Goal: Information Seeking & Learning: Understand process/instructions

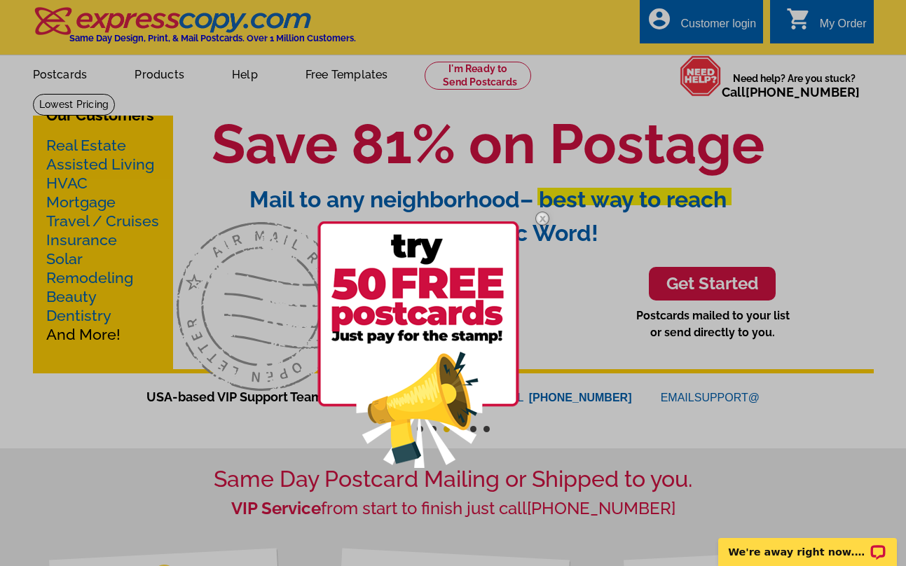
click at [540, 223] on img at bounding box center [542, 218] width 41 height 41
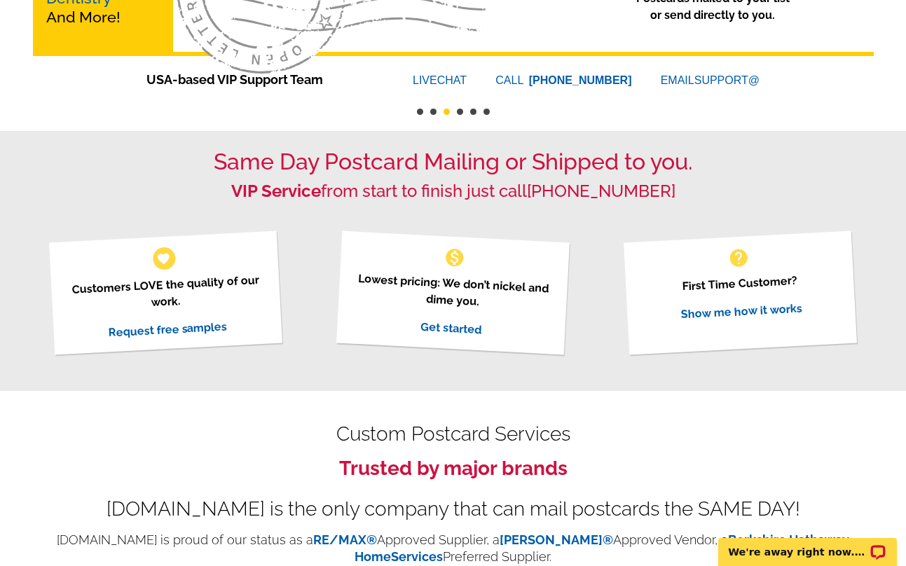
scroll to position [352, 0]
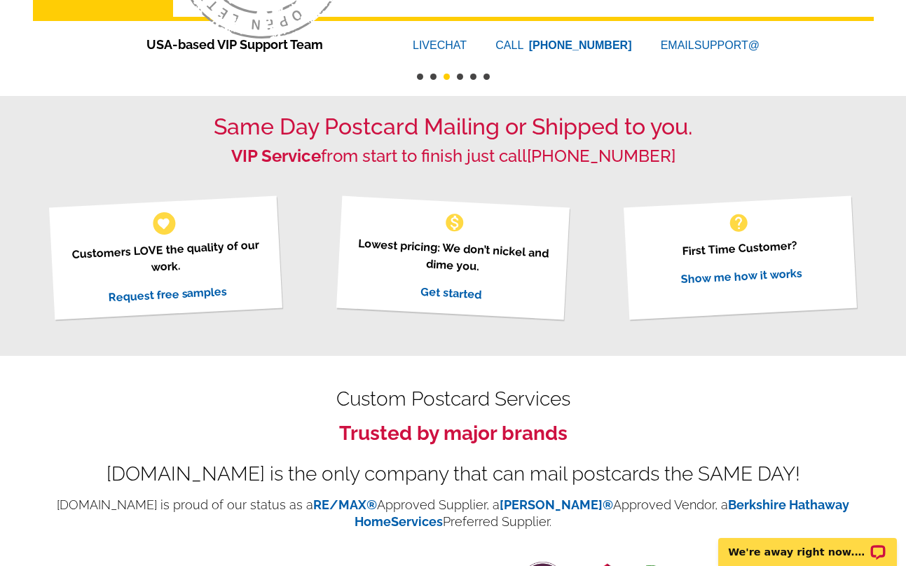
click at [464, 125] on h1 "Same Day Postcard Mailing or Shipped to you." at bounding box center [453, 127] width 841 height 27
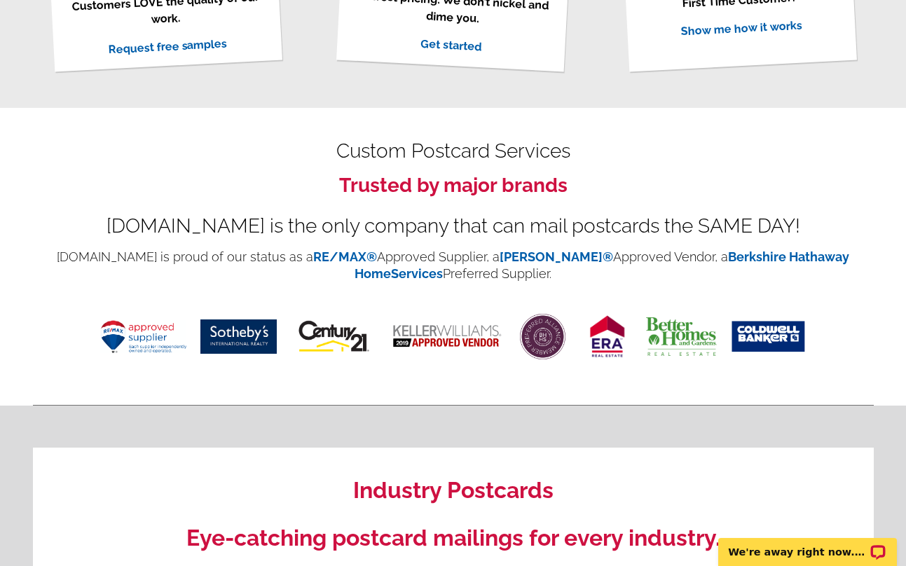
scroll to position [629, 0]
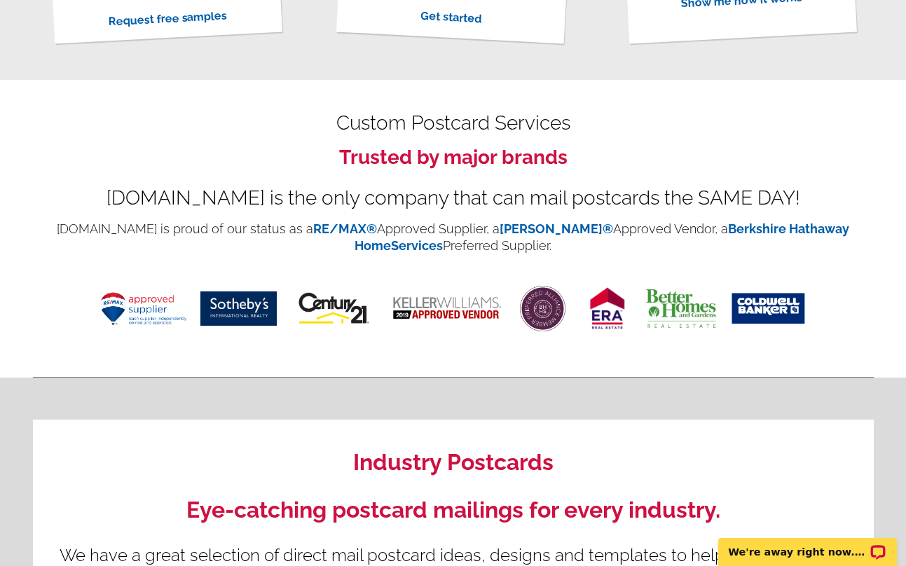
click at [457, 127] on h2 "Custom Postcard Services" at bounding box center [453, 123] width 841 height 17
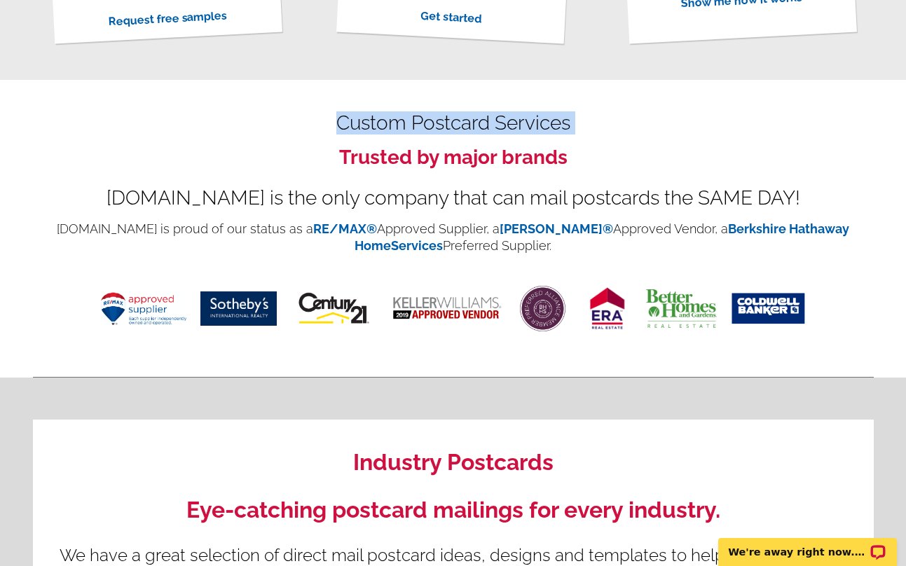
click at [457, 127] on h2 "Custom Postcard Services" at bounding box center [453, 123] width 841 height 17
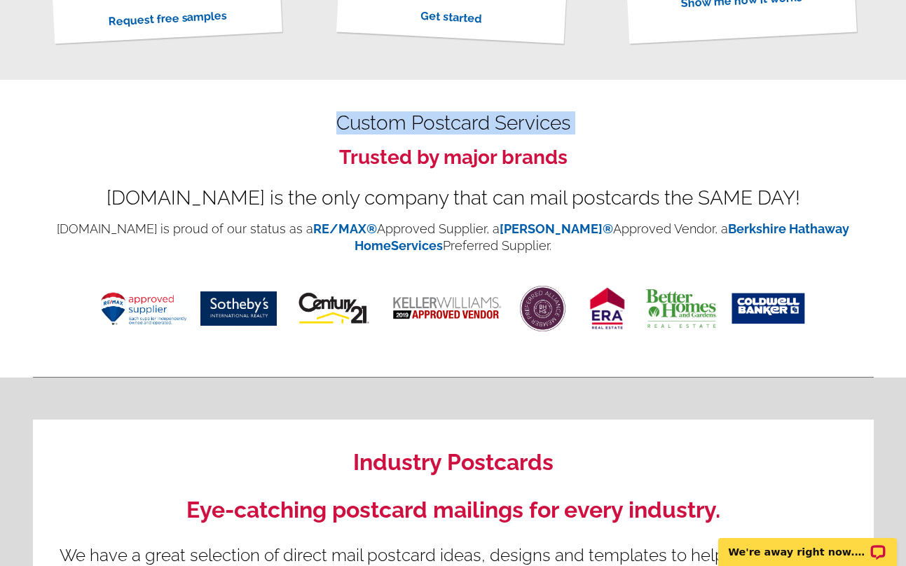
click at [457, 127] on h2 "Custom Postcard Services" at bounding box center [453, 123] width 841 height 17
click at [457, 115] on h2 "Custom Postcard Services" at bounding box center [453, 123] width 841 height 17
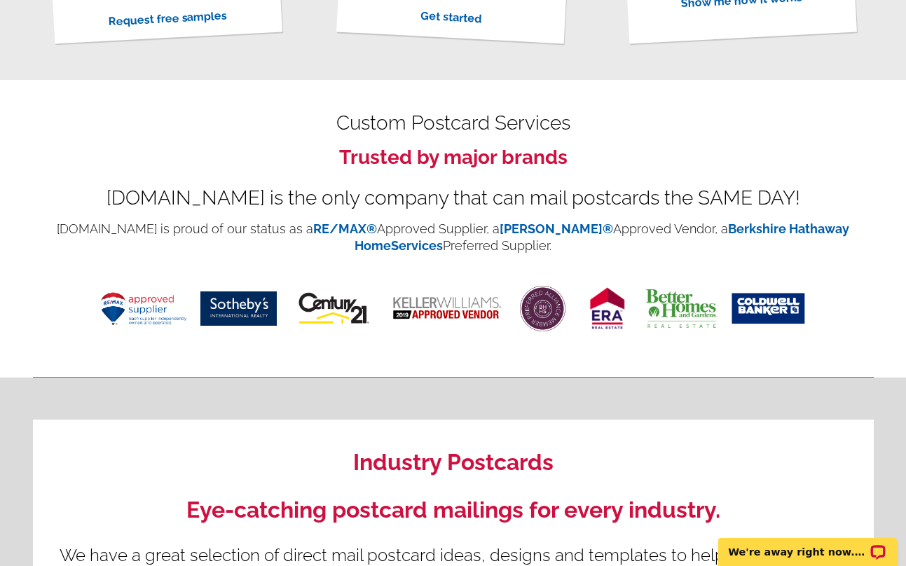
click at [457, 126] on h2 "Custom Postcard Services" at bounding box center [453, 123] width 841 height 17
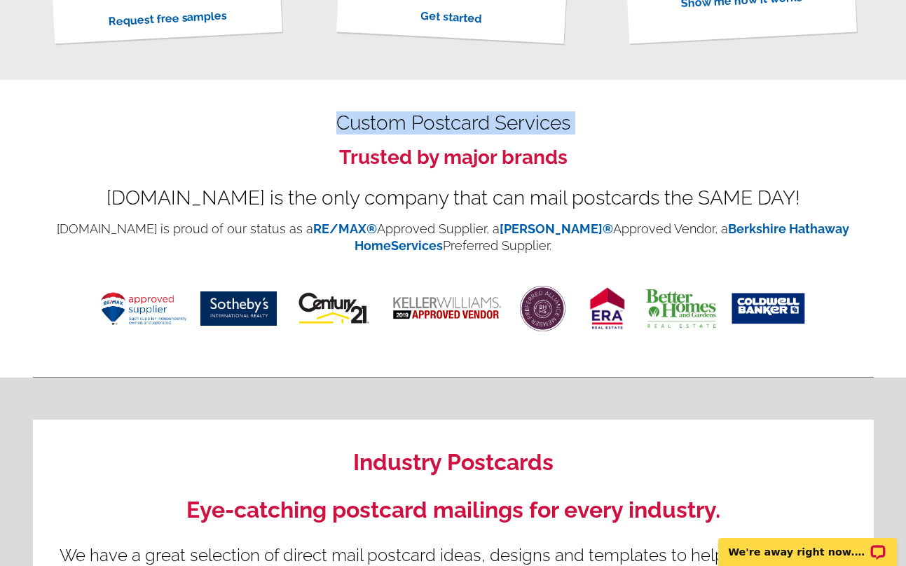
click at [457, 126] on h2 "Custom Postcard Services" at bounding box center [453, 123] width 841 height 17
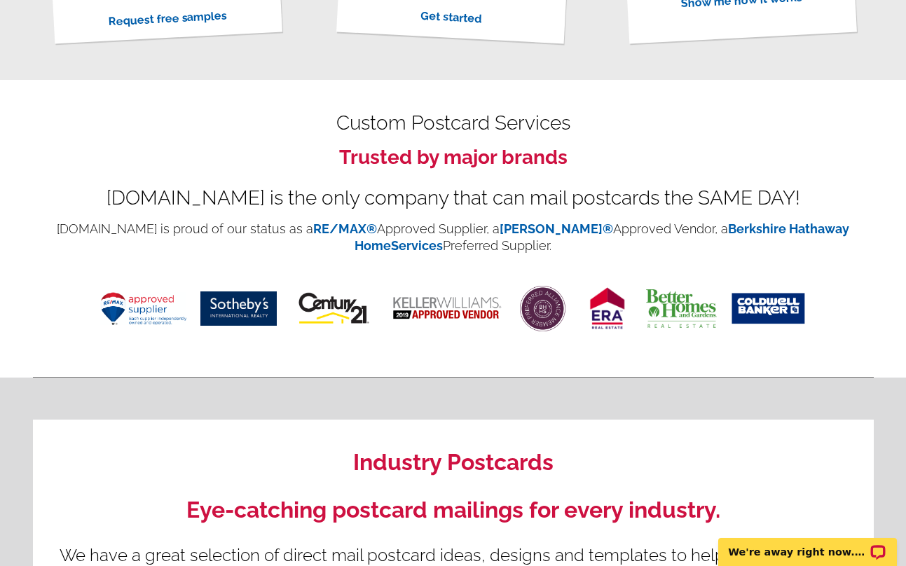
click at [457, 102] on div "Custom Postcard Services Trusted by major brands Expresscopy.com is the only co…" at bounding box center [453, 229] width 841 height 298
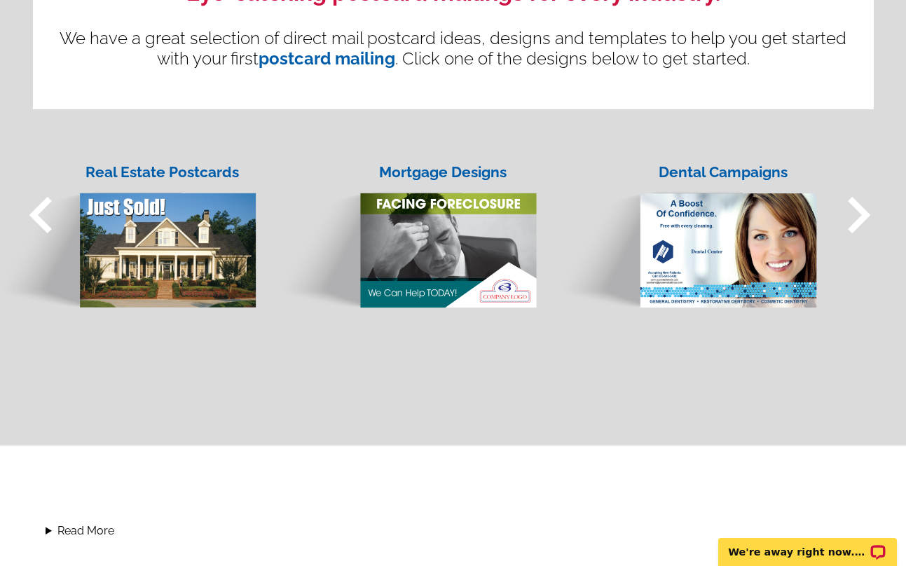
click at [572, 93] on div "Industry Postcards Eye-catching postcard mailings for every industry. We have a…" at bounding box center [453, 6] width 841 height 207
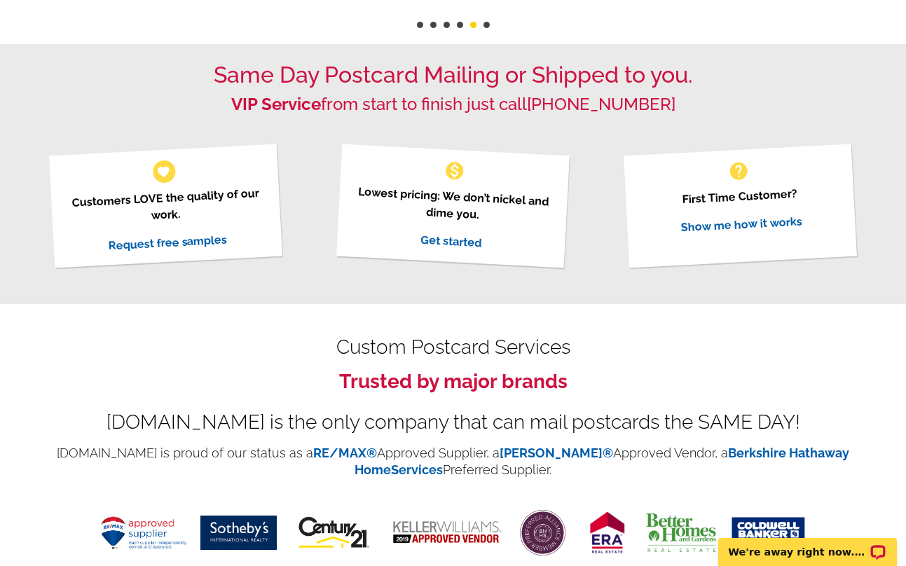
scroll to position [0, 0]
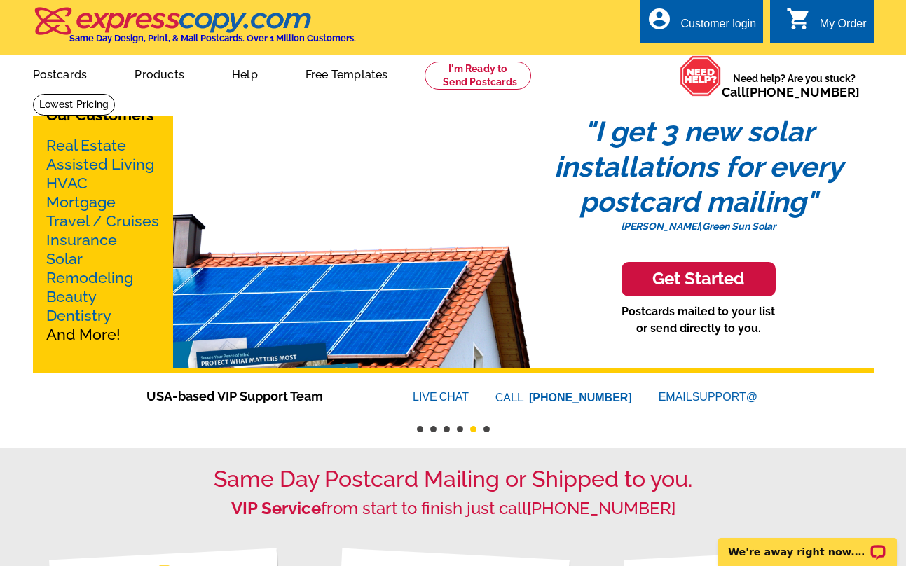
click at [93, 143] on link "Real Estate" at bounding box center [86, 146] width 80 height 18
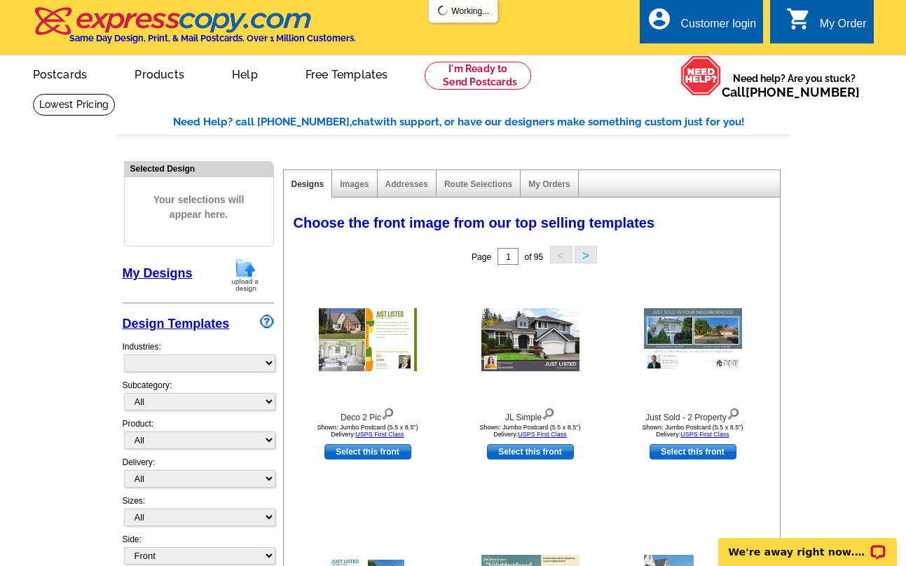
select select "785"
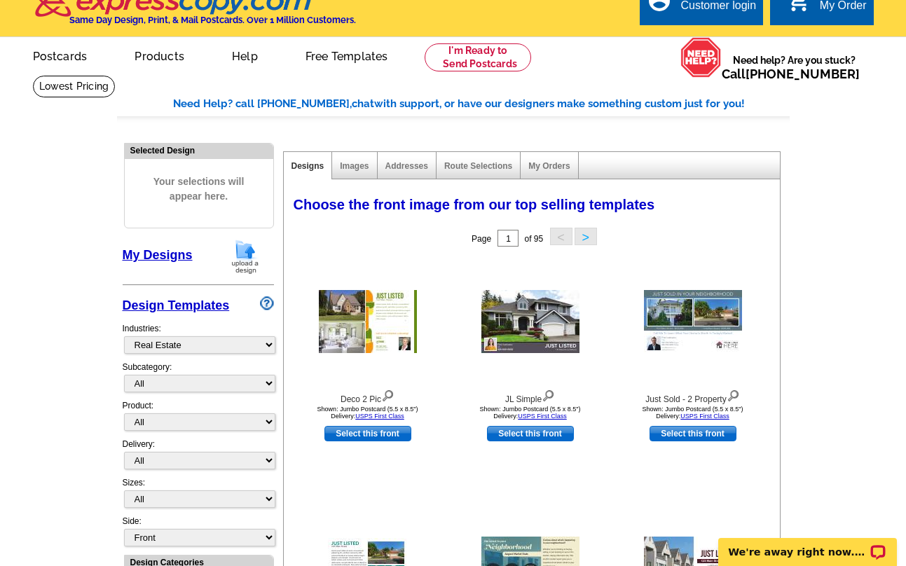
scroll to position [26, 0]
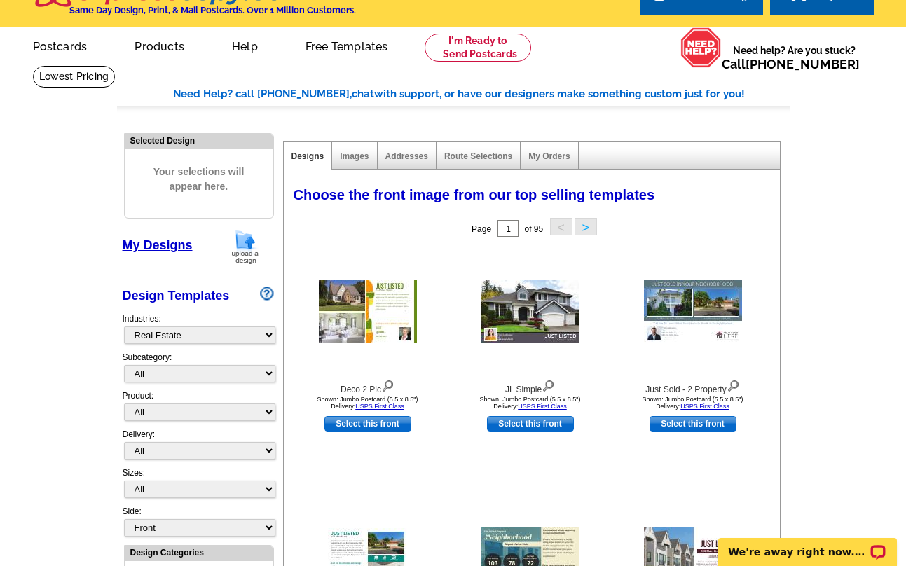
scroll to position [0, 0]
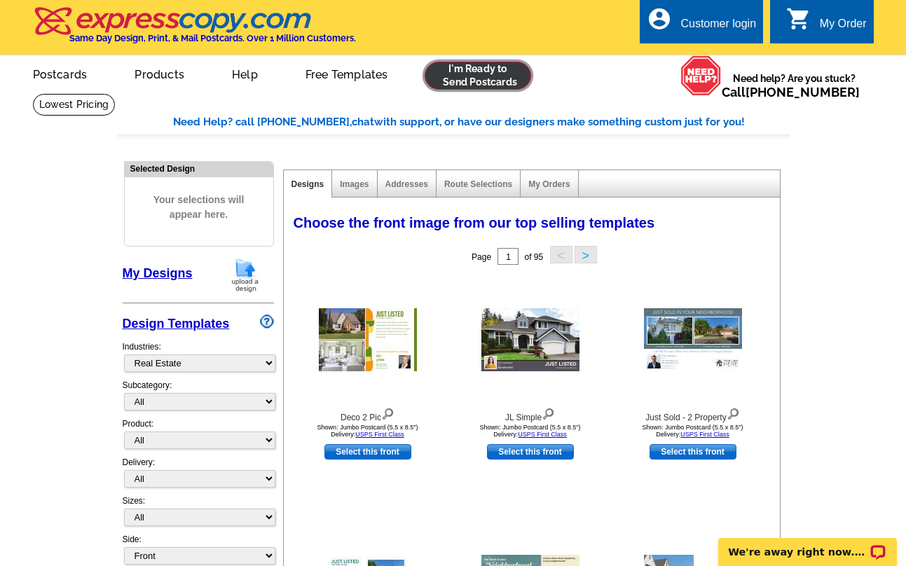
click at [472, 83] on link at bounding box center [478, 76] width 107 height 28
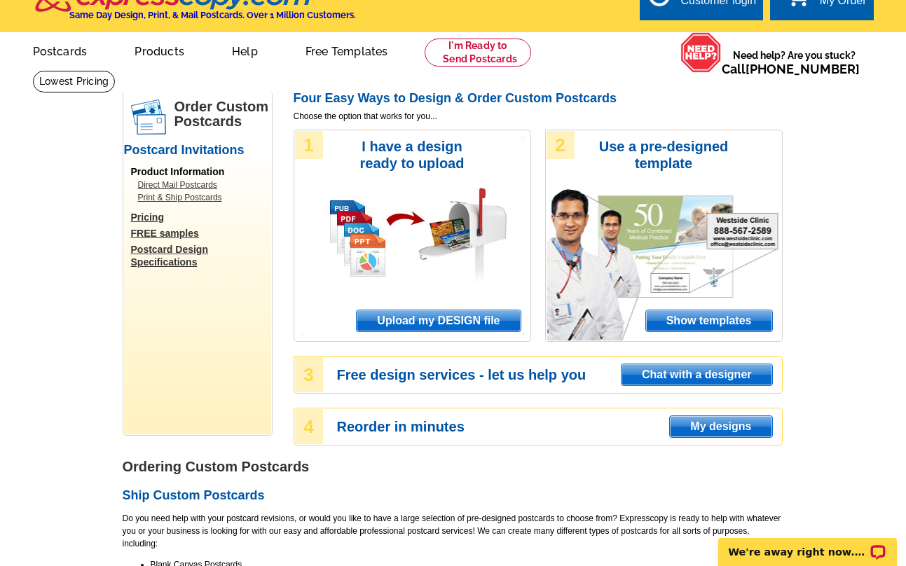
scroll to position [25, 0]
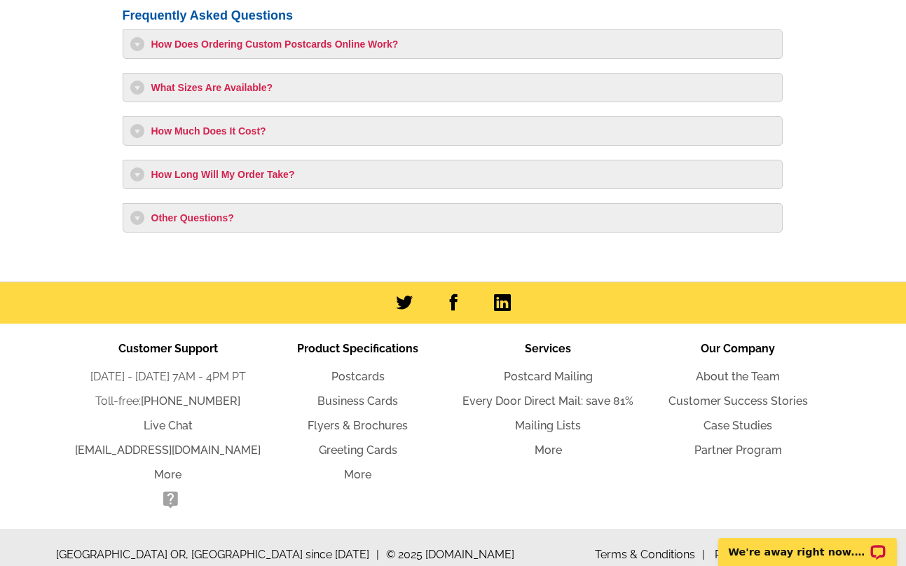
scroll to position [1287, 0]
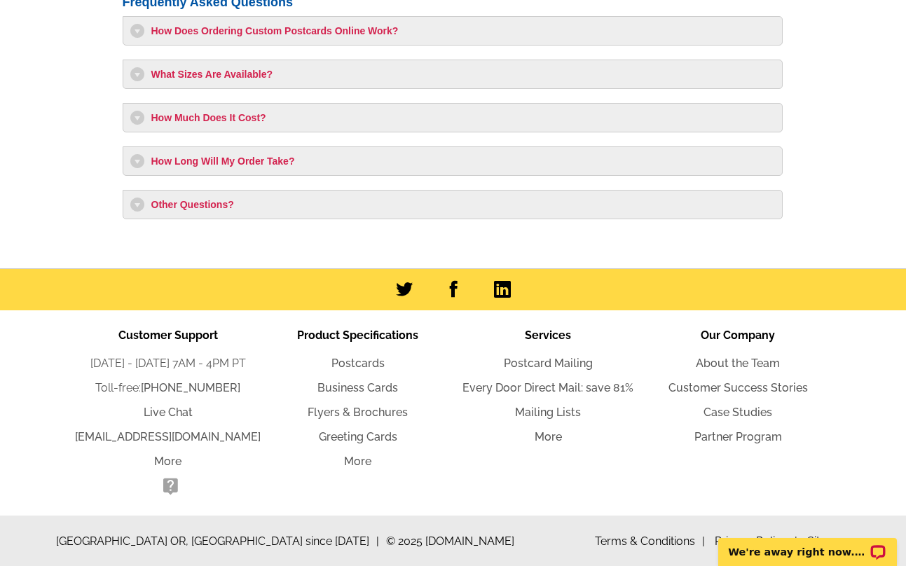
click at [197, 103] on div "How Much Does It Cost? Having [DOMAIN_NAME] print and mail your postcards direc…" at bounding box center [453, 117] width 660 height 29
click at [196, 116] on h3 "How Much Does It Cost?" at bounding box center [452, 118] width 645 height 14
select select "1"
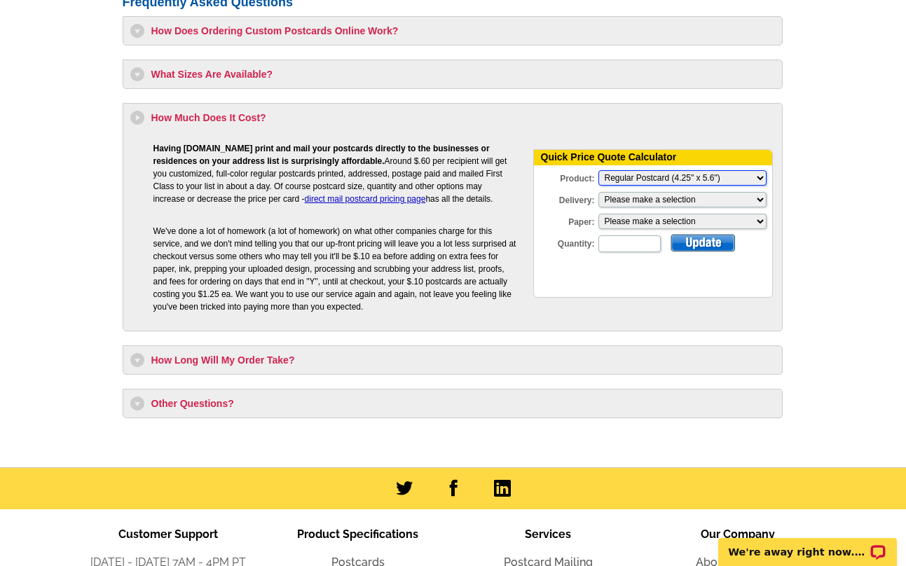
click at [740, 178] on select "Please Make a Selection Jumbo Postcard (5.5" x 8.5") Regular Postcard (4.25" x …" at bounding box center [682, 177] width 168 height 15
click at [598, 170] on select "Please Make a Selection Jumbo Postcard (5.5" x 8.5") Regular Postcard (4.25" x …" at bounding box center [682, 177] width 168 height 15
click at [753, 199] on select "Please make a selection Print + Address+USPS First Class Print-Only+Shipped To …" at bounding box center [682, 199] width 168 height 15
click at [709, 194] on select "Please make a selection Print + Address+USPS First Class Print-Only+Shipped To …" at bounding box center [682, 199] width 168 height 15
select select "3"
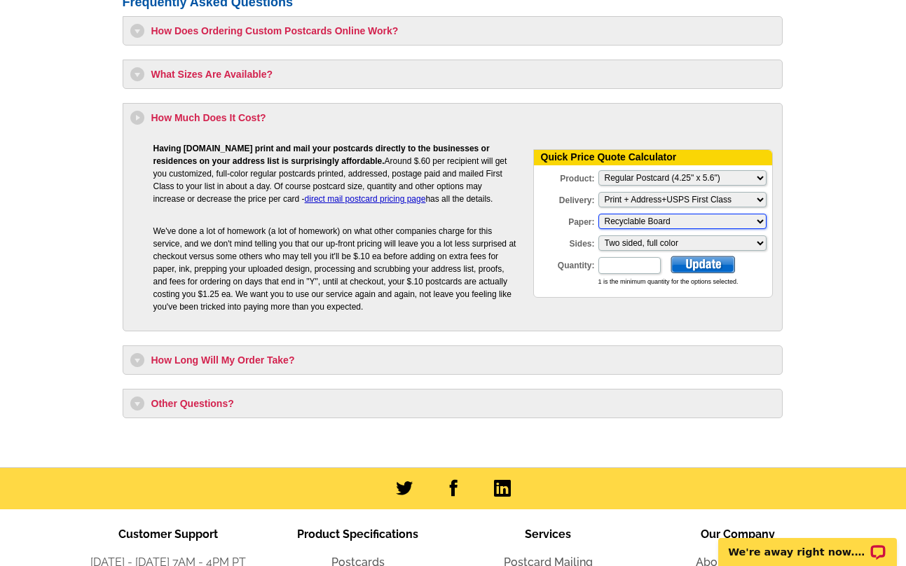
click at [706, 224] on select "Please make a selection Recyclable Board" at bounding box center [682, 221] width 168 height 15
click at [598, 214] on select "Please make a selection Recyclable Board" at bounding box center [682, 221] width 168 height 15
click at [697, 244] on select "Please make a selection Two sided, full color" at bounding box center [682, 242] width 168 height 15
click at [598, 235] on select "Please make a selection Two sided, full color" at bounding box center [682, 242] width 168 height 15
click at [633, 273] on input "Quantity:" at bounding box center [629, 265] width 62 height 17
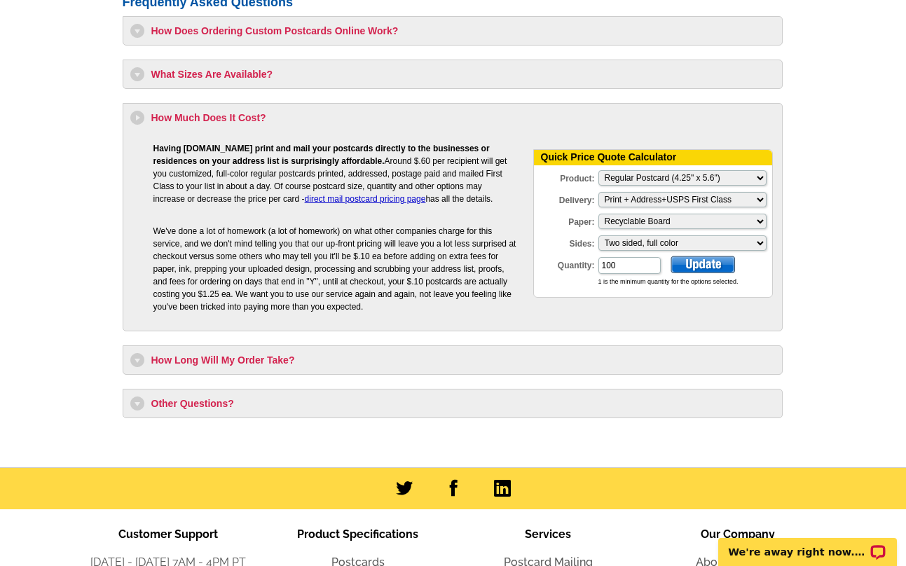
click at [714, 268] on div at bounding box center [703, 265] width 64 height 18
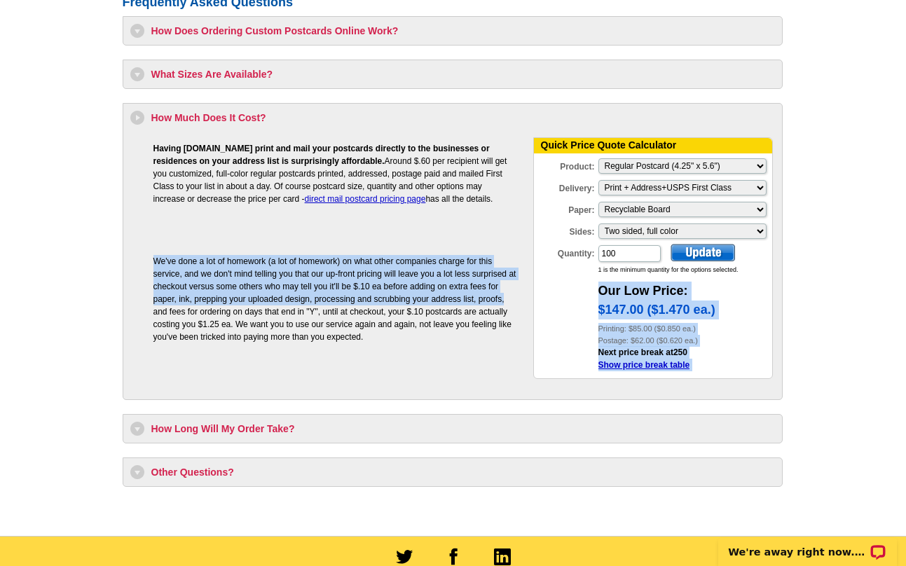
drag, startPoint x: 596, startPoint y: 286, endPoint x: 770, endPoint y: 302, distance: 174.5
click at [770, 302] on form "Quick Price Quote Calculator Product: Please Make a Selection Jumbo Postcard (5…" at bounding box center [653, 258] width 240 height 242
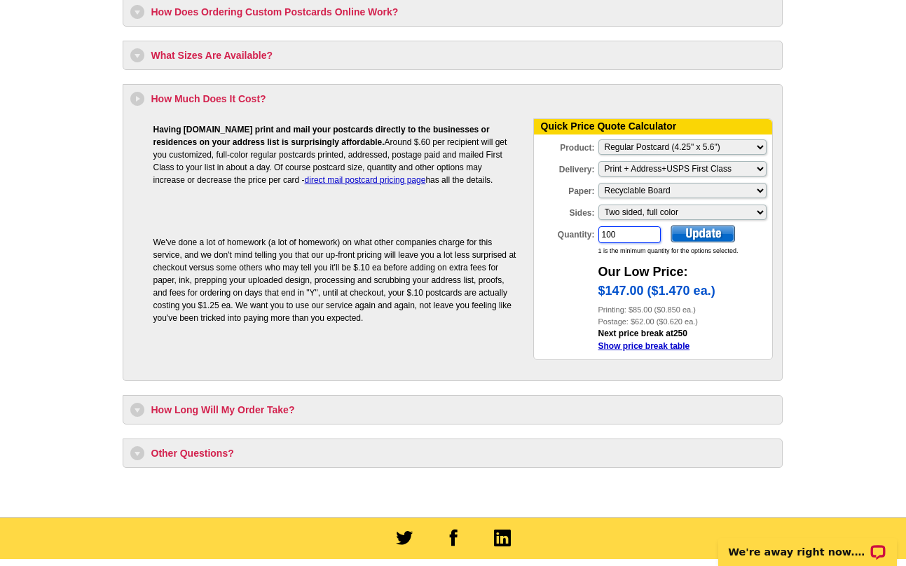
drag, startPoint x: 634, startPoint y: 237, endPoint x: 566, endPoint y: 227, distance: 69.4
click at [566, 227] on div "Quantity: 100" at bounding box center [598, 235] width 128 height 20
click at [704, 228] on div at bounding box center [703, 234] width 64 height 18
drag, startPoint x: 634, startPoint y: 233, endPoint x: 546, endPoint y: 241, distance: 87.9
click at [546, 241] on div "Quantity: 250" at bounding box center [598, 235] width 128 height 20
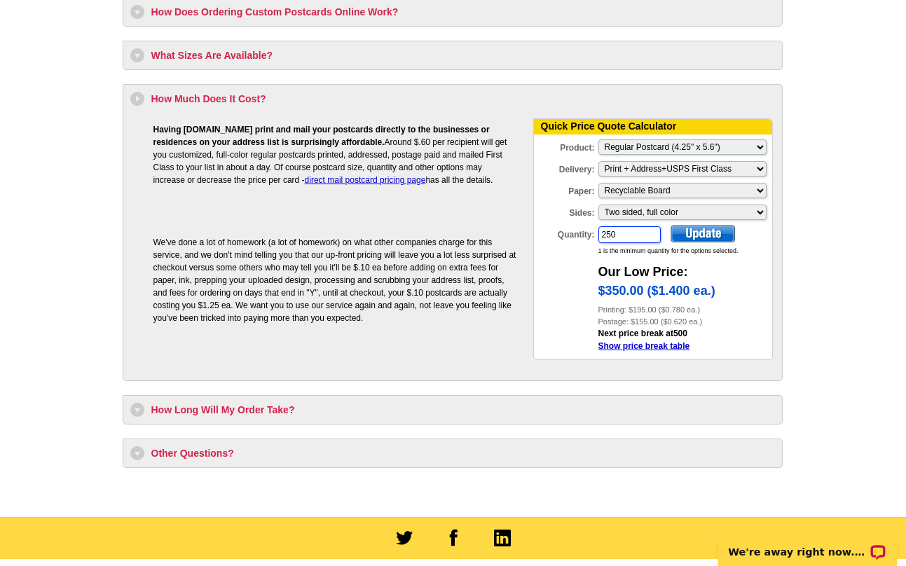
click at [612, 238] on input "250" at bounding box center [629, 234] width 62 height 17
type input "100"
click at [724, 231] on div at bounding box center [703, 234] width 64 height 18
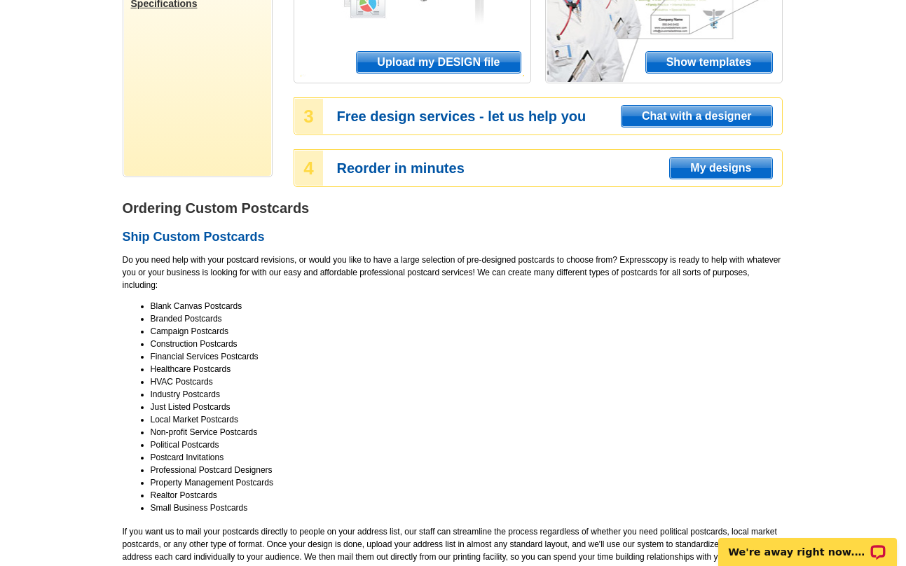
scroll to position [0, 0]
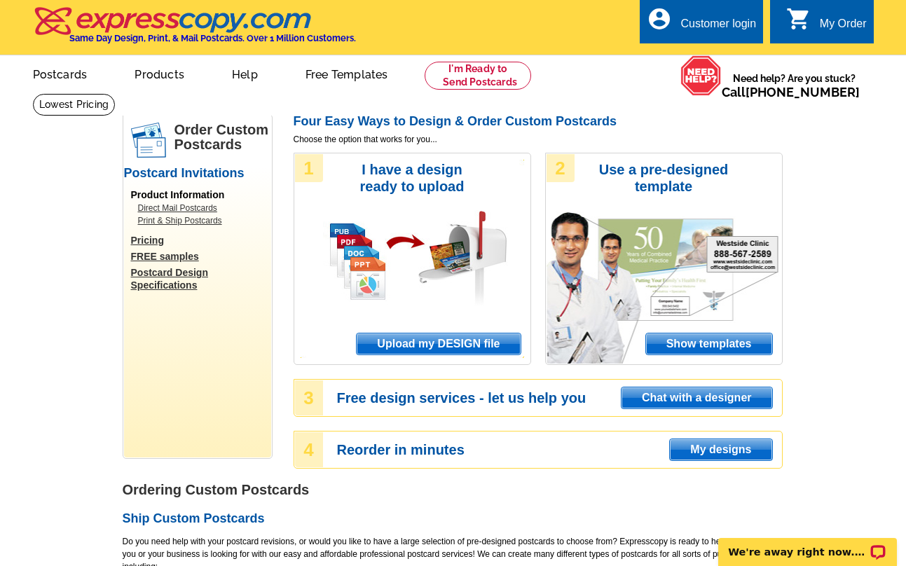
click at [179, 25] on img at bounding box center [173, 20] width 281 height 29
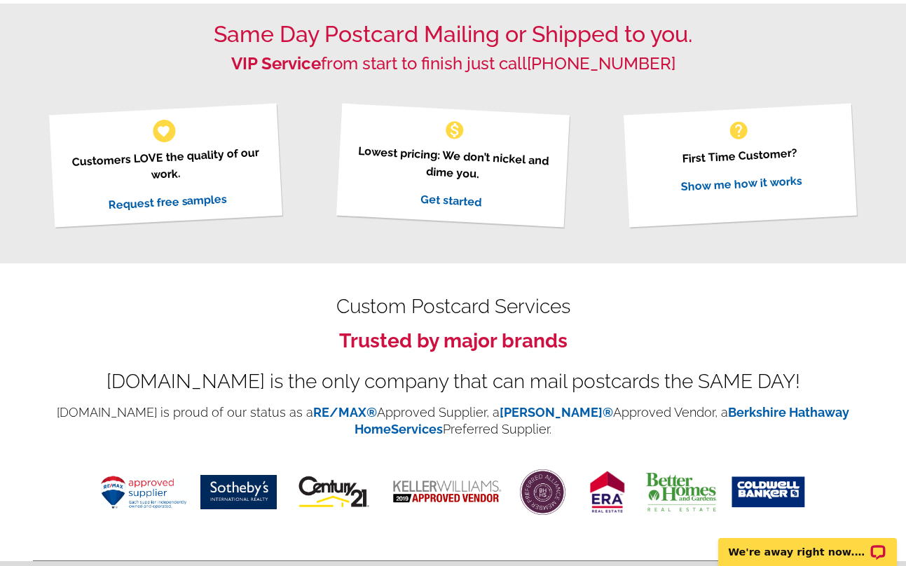
scroll to position [492, 0]
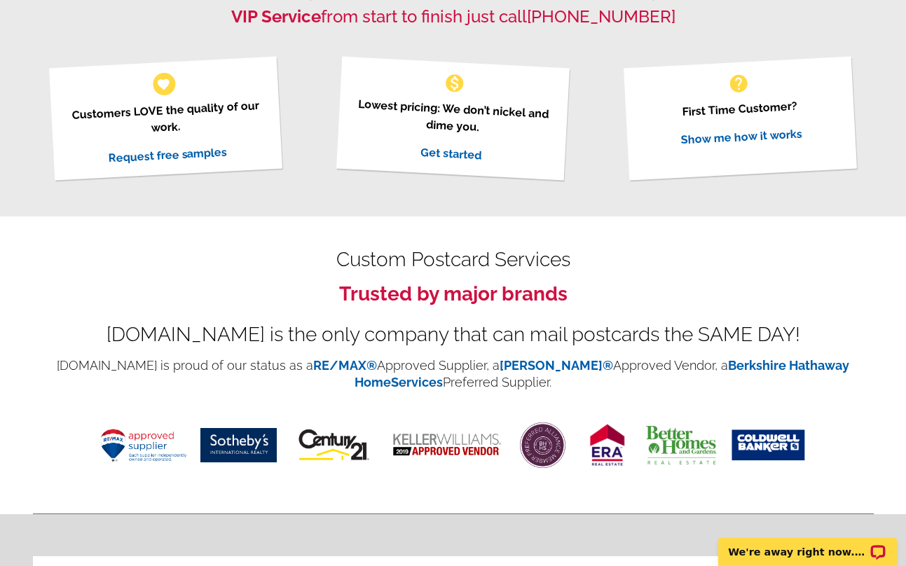
click at [767, 147] on div "help First Time Customer? Show me how it works" at bounding box center [740, 118] width 233 height 124
click at [767, 111] on p "First Time Customer?" at bounding box center [740, 108] width 198 height 27
click at [776, 132] on link "Show me how it works" at bounding box center [741, 137] width 122 height 20
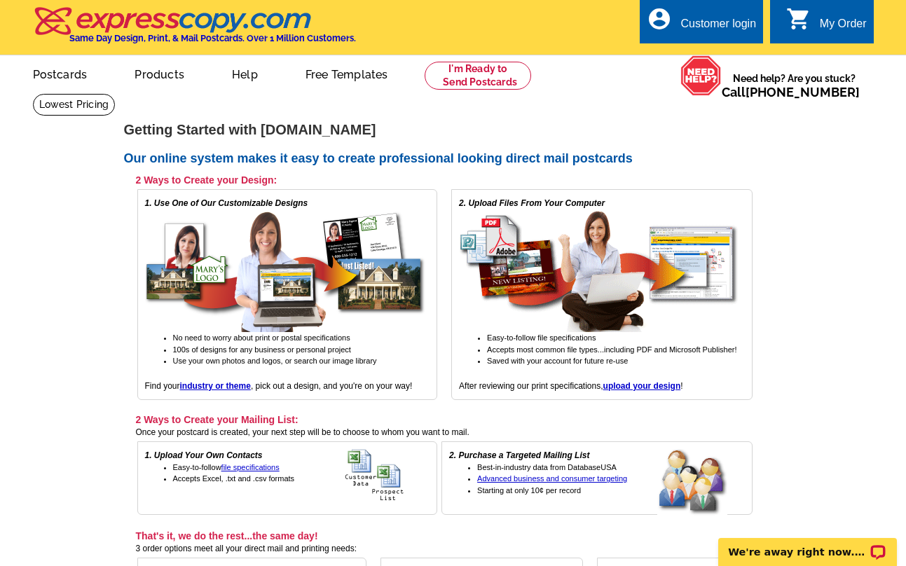
click at [824, 186] on main "expresscopy.com > Getting Started Getting Started with expresscopy.com Our onli…" at bounding box center [453, 440] width 906 height 695
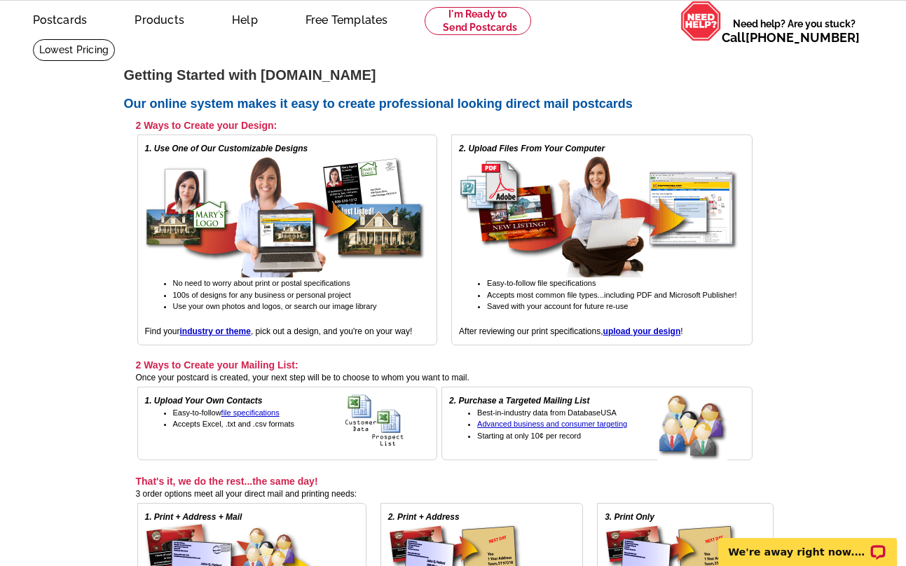
scroll to position [89, 0]
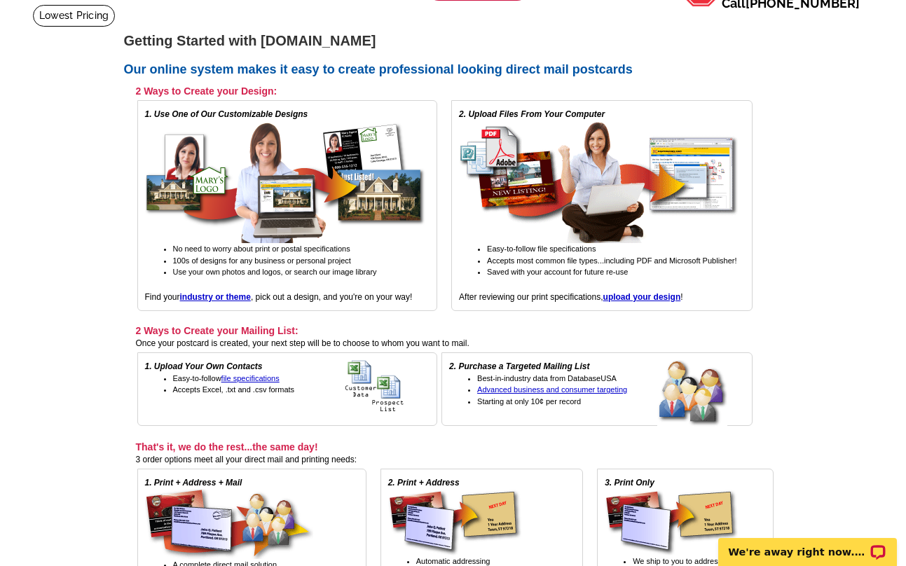
click at [830, 174] on main "expresscopy.com > Getting Started Getting Started with expresscopy.com Our onli…" at bounding box center [453, 351] width 906 height 695
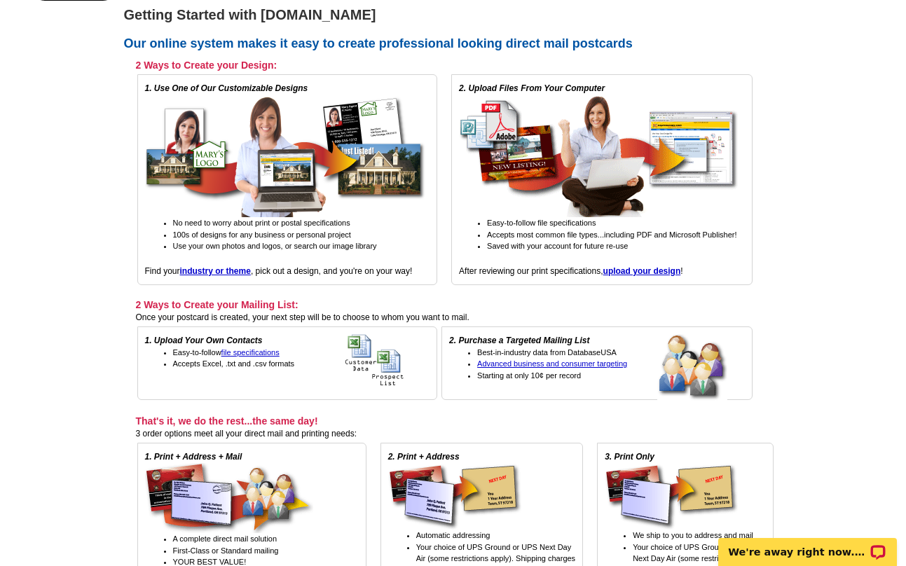
scroll to position [123, 0]
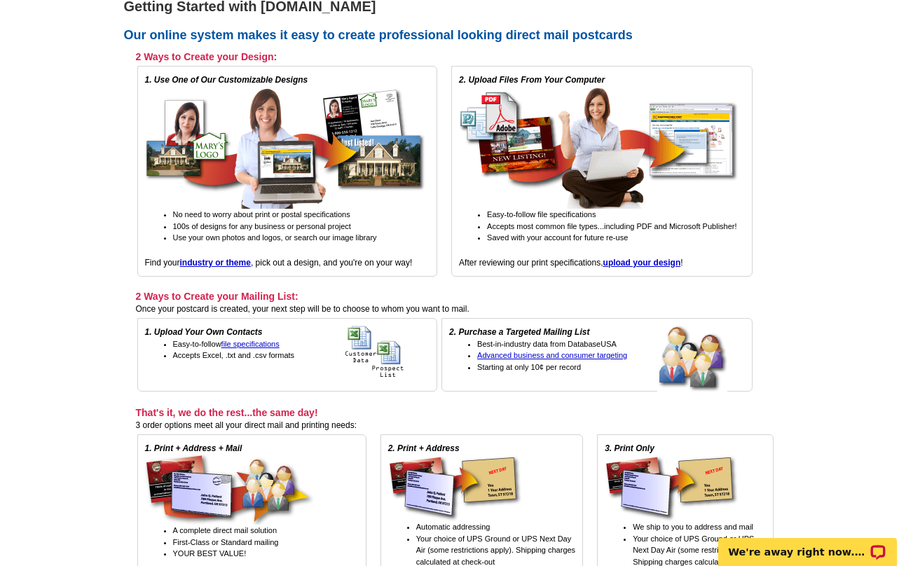
click at [820, 153] on main "expresscopy.com > Getting Started Getting Started with expresscopy.com Our onli…" at bounding box center [453, 317] width 906 height 695
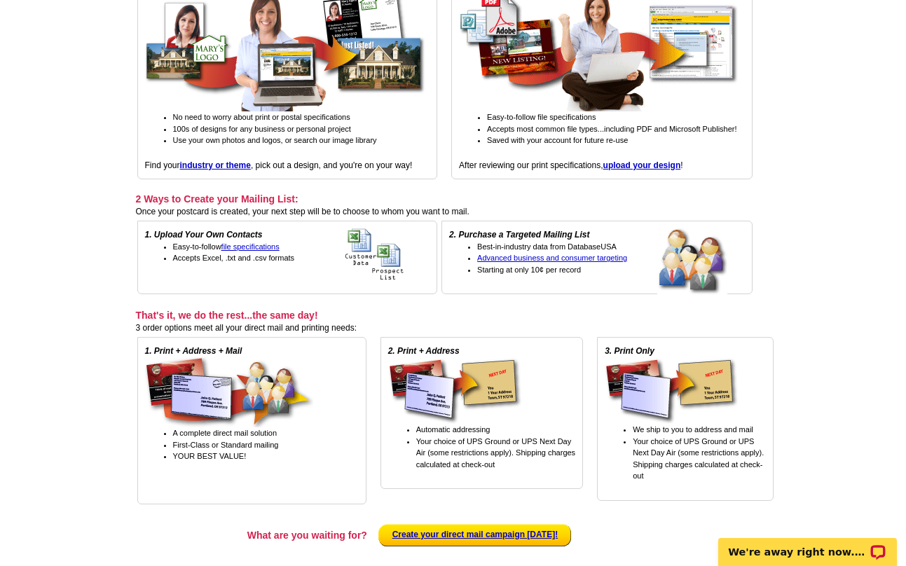
scroll to position [223, 0]
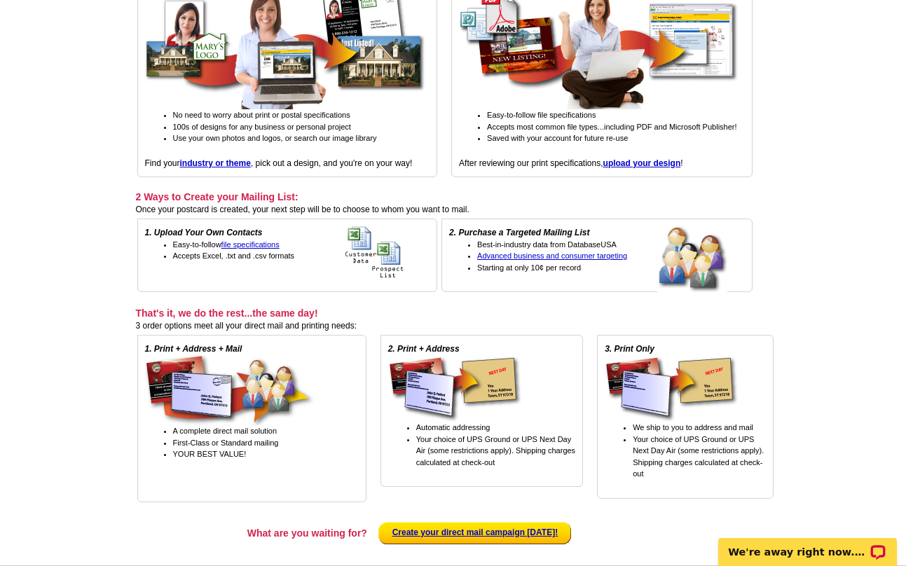
click at [828, 157] on main "expresscopy.com > Getting Started Getting Started with expresscopy.com Our onli…" at bounding box center [453, 217] width 906 height 695
click at [835, 151] on main "expresscopy.com > Getting Started Getting Started with expresscopy.com Our onli…" at bounding box center [453, 217] width 906 height 695
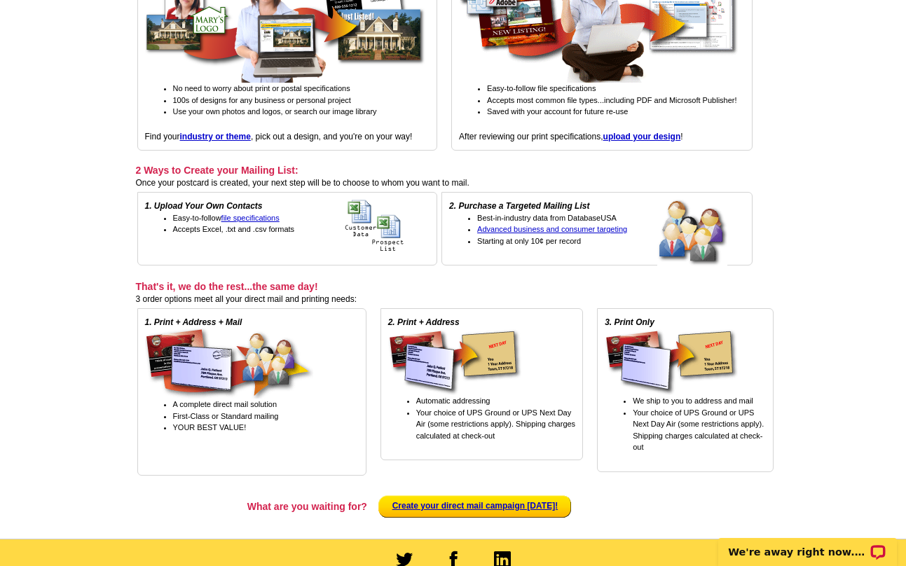
scroll to position [251, 0]
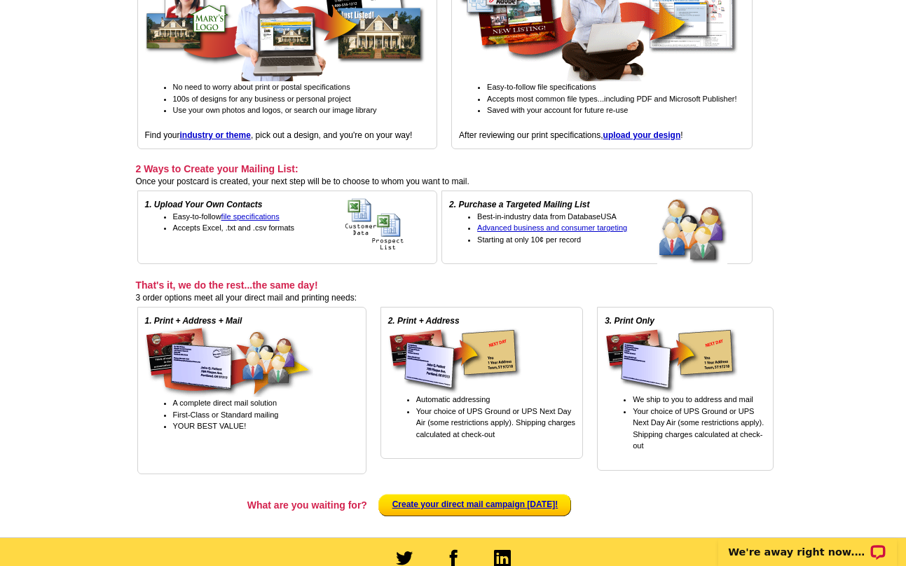
click at [847, 139] on main "expresscopy.com > Getting Started Getting Started with expresscopy.com Our onli…" at bounding box center [453, 189] width 906 height 695
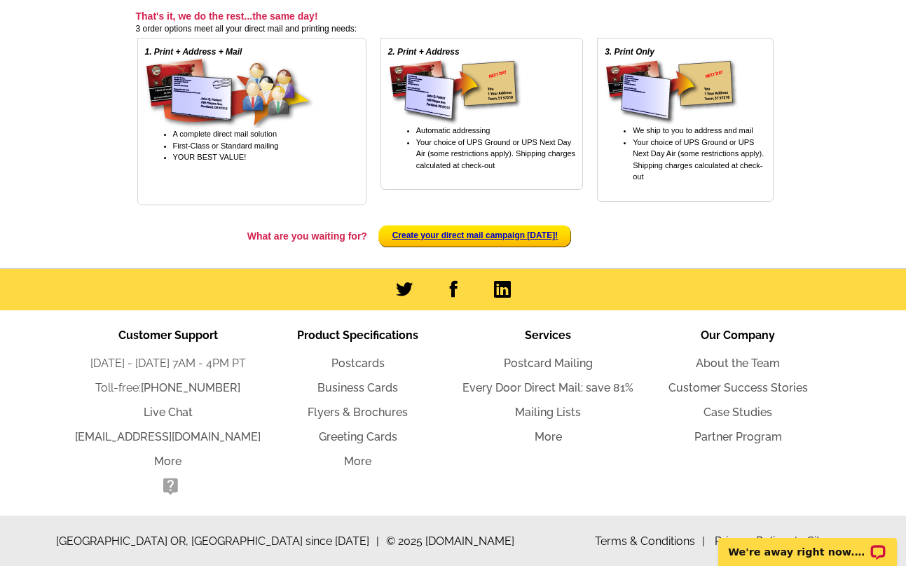
scroll to position [0, 0]
